Goal: Task Accomplishment & Management: Manage account settings

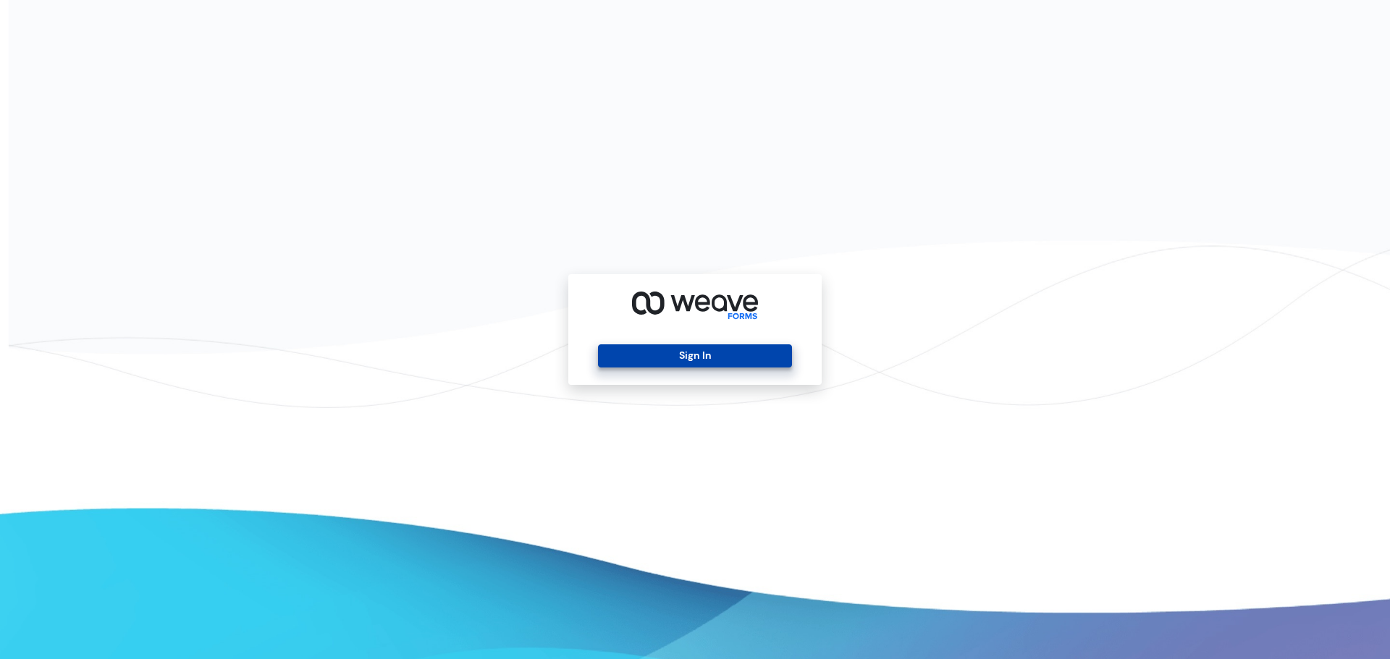
click at [727, 358] on button "Sign In" at bounding box center [694, 356] width 193 height 23
